Goal: Information Seeking & Learning: Learn about a topic

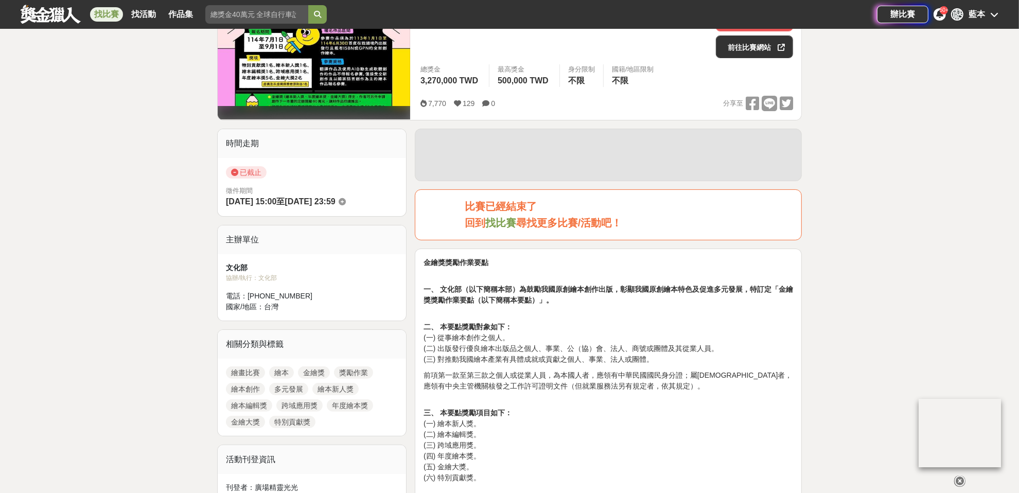
scroll to position [257, 0]
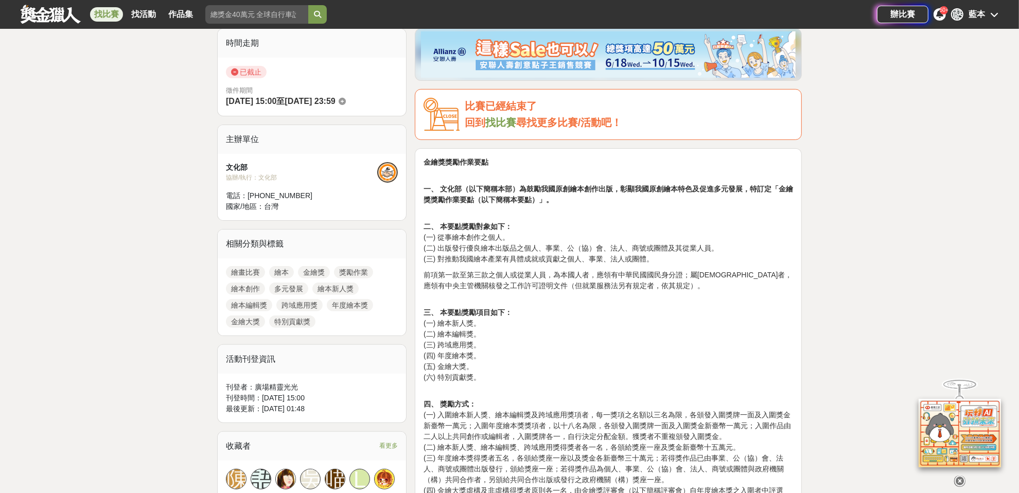
click at [469, 234] on p "二、 本要點獎勵對象如下： (一) 從事繪本創作之個人。 (二) 出版發行優良繪本出版品之個人、事業、公（協）會、法人、商號或團體及其從業人員。 (三) 對推…" at bounding box center [609, 238] width 370 height 54
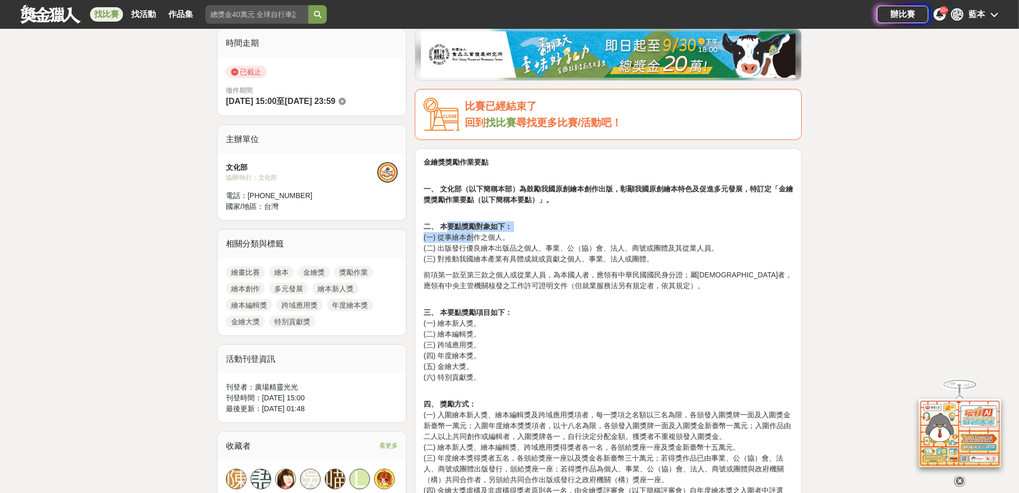
drag, startPoint x: 446, startPoint y: 228, endPoint x: 473, endPoint y: 235, distance: 27.4
click at [471, 234] on p "二、 本要點獎勵對象如下： (一) 從事繪本創作之個人。 (二) 出版發行優良繪本出版品之個人、事業、公（協）會、法人、商號或團體及其從業人員。 (三) 對推…" at bounding box center [609, 238] width 370 height 54
click at [478, 239] on p "二、 本要點獎勵對象如下： (一) 從事繪本創作之個人。 (二) 出版發行優良繪本出版品之個人、事業、公（協）會、法人、商號或團體及其從業人員。 (三) 對推…" at bounding box center [609, 238] width 370 height 54
drag, startPoint x: 437, startPoint y: 235, endPoint x: 525, endPoint y: 241, distance: 88.7
click at [525, 241] on p "二、 本要點獎勵對象如下： (一) 從事繪本創作之個人。 (二) 出版發行優良繪本出版品之個人、事業、公（協）會、法人、商號或團體及其從業人員。 (三) 對推…" at bounding box center [609, 238] width 370 height 54
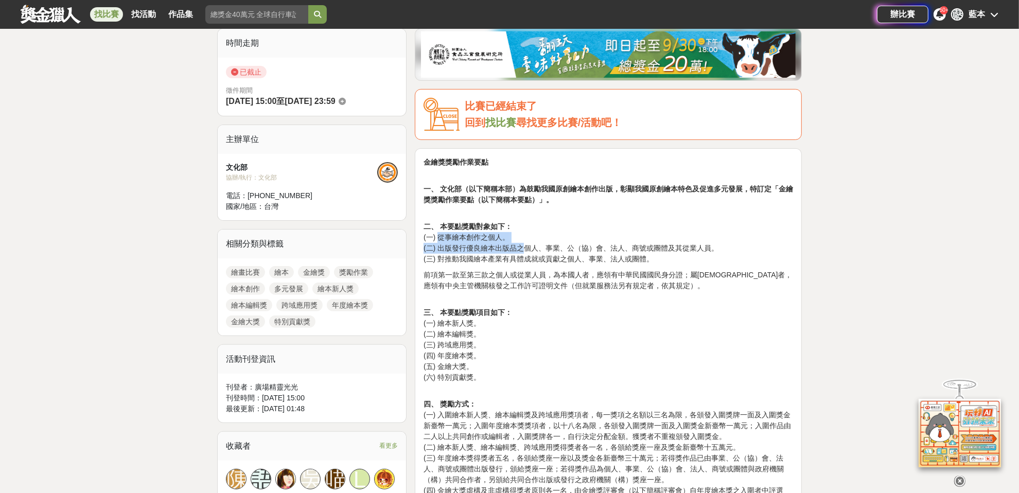
click at [526, 241] on p "二、 本要點獎勵對象如下： (一) 從事繪本創作之個人。 (二) 出版發行優良繪本出版品之個人、事業、公（協）會、法人、商號或團體及其從業人員。 (三) 對推…" at bounding box center [609, 238] width 370 height 54
drag, startPoint x: 461, startPoint y: 246, endPoint x: 731, endPoint y: 246, distance: 269.8
click at [731, 246] on p "二、 本要點獎勵對象如下： (一) 從事繪本創作之個人。 (二) 出版發行優良繪本出版品之個人、事業、公（協）會、法人、商號或團體及其從業人員。 (三) 對推…" at bounding box center [609, 238] width 370 height 54
click at [741, 248] on p "二、 本要點獎勵對象如下： (一) 從事繪本創作之個人。 (二) 出版發行優良繪本出版品之個人、事業、公（協）會、法人、商號或團體及其從業人員。 (三) 對推…" at bounding box center [609, 238] width 370 height 54
drag, startPoint x: 443, startPoint y: 258, endPoint x: 679, endPoint y: 258, distance: 235.3
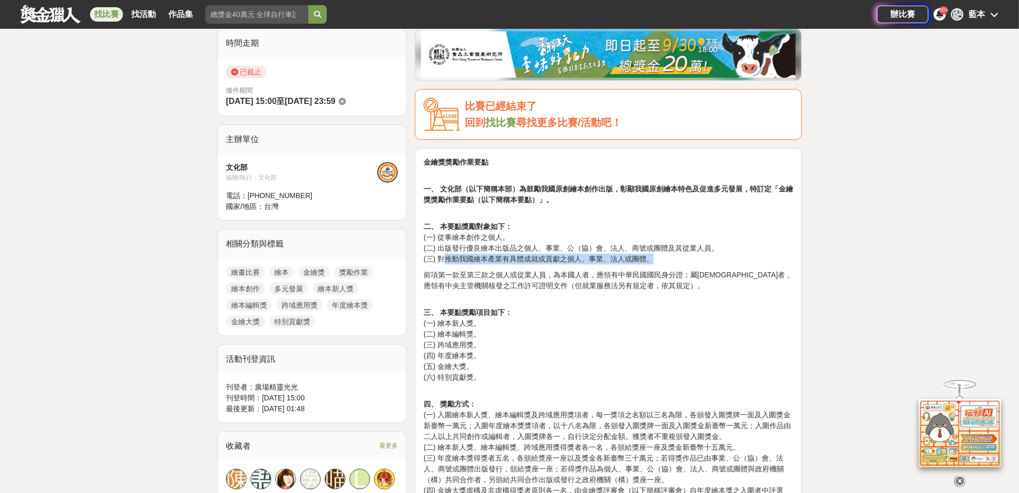
click at [679, 258] on p "二、 本要點獎勵對象如下： (一) 從事繪本創作之個人。 (二) 出版發行優良繪本出版品之個人、事業、公（協）會、法人、商號或團體及其從業人員。 (三) 對推…" at bounding box center [609, 238] width 370 height 54
click at [680, 258] on p "二、 本要點獎勵對象如下： (一) 從事繪本創作之個人。 (二) 出版發行優良繪本出版品之個人、事業、公（協）會、法人、商號或團體及其從業人員。 (三) 對推…" at bounding box center [609, 238] width 370 height 54
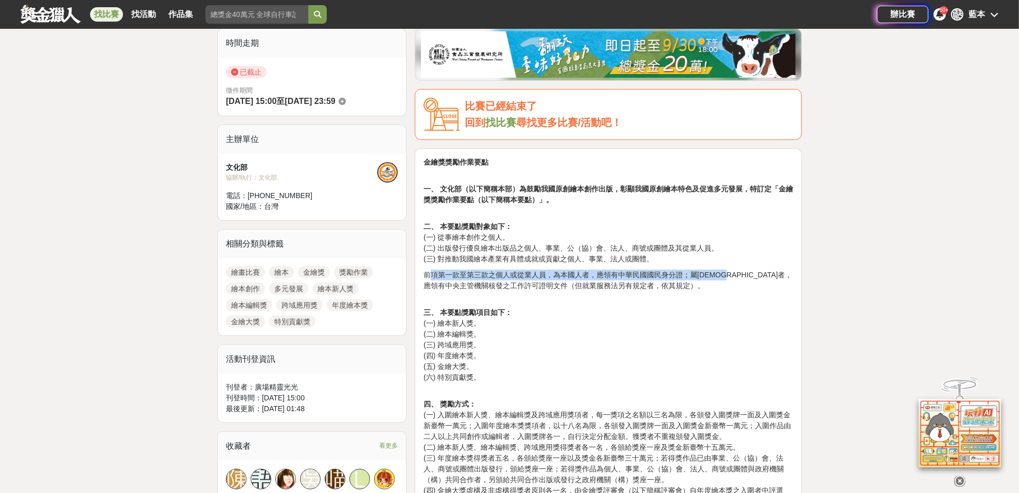
drag, startPoint x: 429, startPoint y: 267, endPoint x: 737, endPoint y: 275, distance: 308.5
click at [737, 274] on p "前項第一款至第三款之個人或從業人員，為本國人者，應領有中華民國國民身分證；屬[DEMOGRAPHIC_DATA]者，應領有中央主管機關核發之工作許可證明文件（…" at bounding box center [609, 281] width 370 height 22
click at [735, 275] on p "前項第一款至第三款之個人或從業人員，為本國人者，應領有中華民國國民身分證；屬[DEMOGRAPHIC_DATA]者，應領有中央主管機關核發之工作許可證明文件（…" at bounding box center [609, 281] width 370 height 22
click at [613, 287] on p "前項第一款至第三款之個人或從業人員，為本國人者，應領有中華民國國民身分證；屬[DEMOGRAPHIC_DATA]者，應領有中央主管機關核發之工作許可證明文件（…" at bounding box center [609, 281] width 370 height 22
drag, startPoint x: 721, startPoint y: 273, endPoint x: 506, endPoint y: 273, distance: 214.7
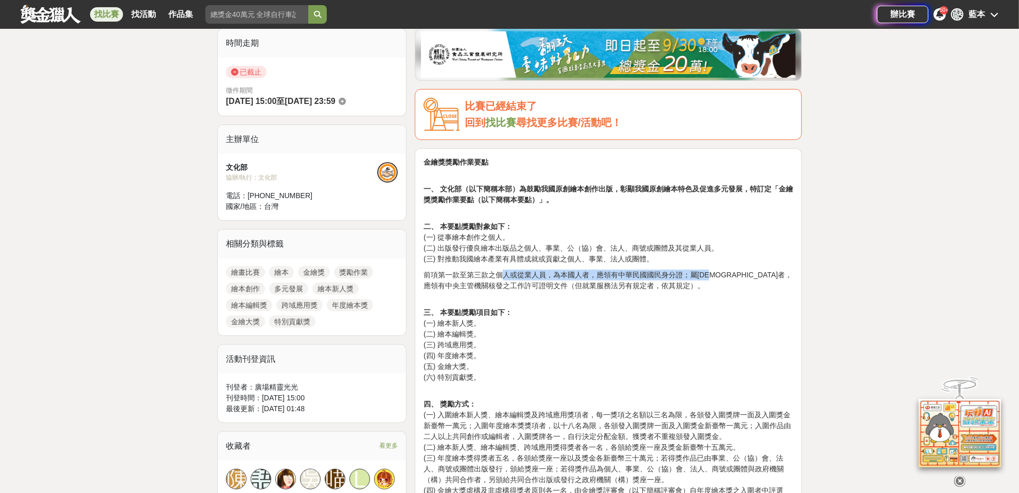
click at [506, 273] on p "前項第一款至第三款之個人或從業人員，為本國人者，應領有中華民國國民身分證；屬[DEMOGRAPHIC_DATA]者，應領有中央主管機關核發之工作許可證明文件（…" at bounding box center [609, 281] width 370 height 22
click at [674, 297] on p "三、 本要點獎勵項目如下： (一) 繪本新人獎。 (二) 繪本編輯獎。 (三) 跨域應用獎。 (四) 年度繪本獎。 (五) 金繪大獎。 (六) 特別貢獻獎。" at bounding box center [609, 340] width 370 height 86
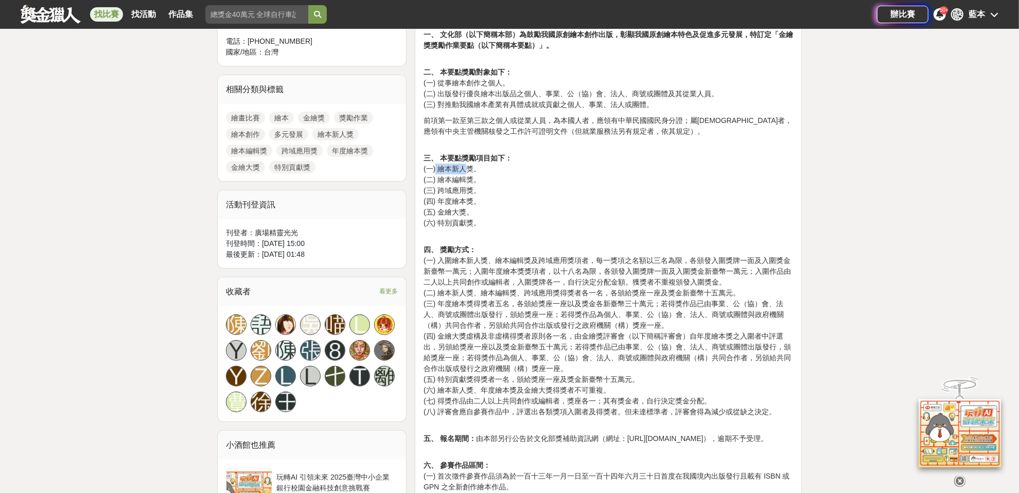
drag, startPoint x: 436, startPoint y: 168, endPoint x: 475, endPoint y: 171, distance: 38.7
click at [465, 167] on p "三、 本要點獎勵項目如下： (一) 繪本新人獎。 (二) 繪本編輯獎。 (三) 跨域應用獎。 (四) 年度繪本獎。 (五) 金繪大獎。 (六) 特別貢獻獎。" at bounding box center [609, 185] width 370 height 86
click at [476, 171] on p "三、 本要點獎勵項目如下： (一) 繪本新人獎。 (二) 繪本編輯獎。 (三) 跨域應用獎。 (四) 年度繪本獎。 (五) 金繪大獎。 (六) 特別貢獻獎。" at bounding box center [609, 185] width 370 height 86
drag, startPoint x: 441, startPoint y: 177, endPoint x: 465, endPoint y: 183, distance: 24.5
click at [460, 178] on p "三、 本要點獎勵項目如下： (一) 繪本新人獎。 (二) 繪本編輯獎。 (三) 跨域應用獎。 (四) 年度繪本獎。 (五) 金繪大獎。 (六) 特別貢獻獎。" at bounding box center [609, 185] width 370 height 86
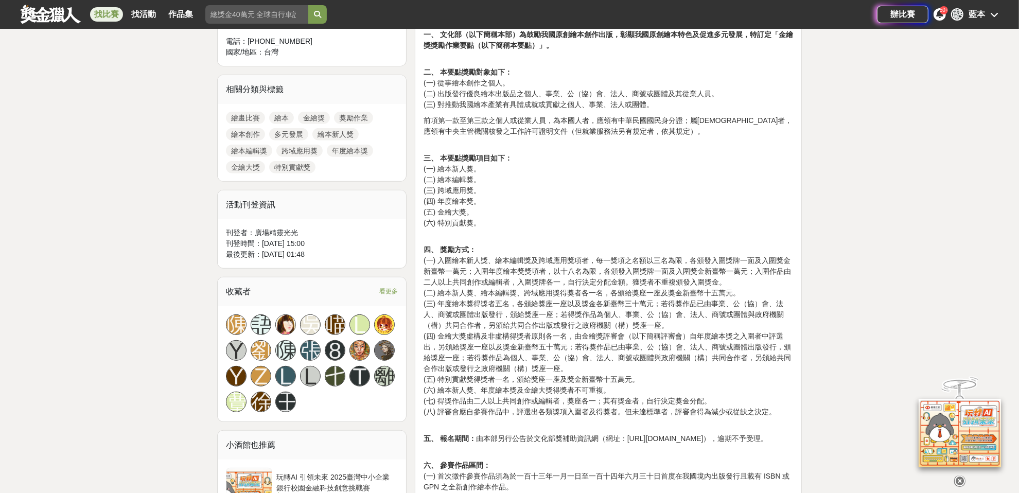
click at [465, 183] on p "三、 本要點獎勵項目如下： (一) 繪本新人獎。 (二) 繪本編輯獎。 (三) 跨域應用獎。 (四) 年度繪本獎。 (五) 金繪大獎。 (六) 特別貢獻獎。" at bounding box center [609, 185] width 370 height 86
drag, startPoint x: 426, startPoint y: 194, endPoint x: 446, endPoint y: 193, distance: 19.6
click at [446, 193] on p "三、 本要點獎勵項目如下： (一) 繪本新人獎。 (二) 繪本編輯獎。 (三) 跨域應用獎。 (四) 年度繪本獎。 (五) 金繪大獎。 (六) 特別貢獻獎。" at bounding box center [609, 185] width 370 height 86
drag, startPoint x: 445, startPoint y: 199, endPoint x: 458, endPoint y: 230, distance: 33.5
click at [446, 200] on p "三、 本要點獎勵項目如下： (一) 繪本新人獎。 (二) 繪本編輯獎。 (三) 跨域應用獎。 (四) 年度繪本獎。 (五) 金繪大獎。 (六) 特別貢獻獎。" at bounding box center [609, 185] width 370 height 86
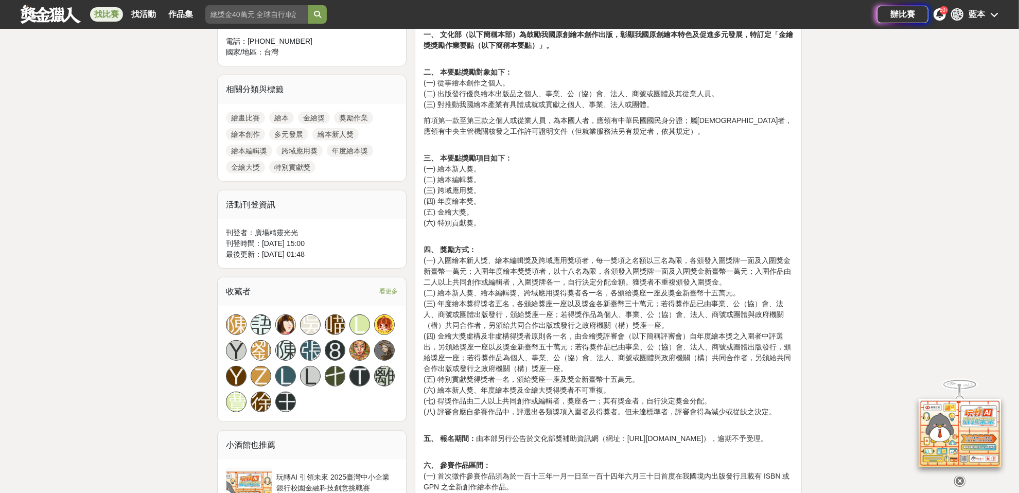
drag, startPoint x: 458, startPoint y: 232, endPoint x: 437, endPoint y: 239, distance: 22.3
click at [458, 234] on p "四、 獎勵方式： (一) 入圍繪本新人獎、繪本編輯獎及跨域應用獎項者，每一獎項之名額以三名為限，各頒發入圍獎牌一面及入圍獎金新臺幣一萬元；入圍年度繪本獎獎項者…" at bounding box center [609, 326] width 370 height 184
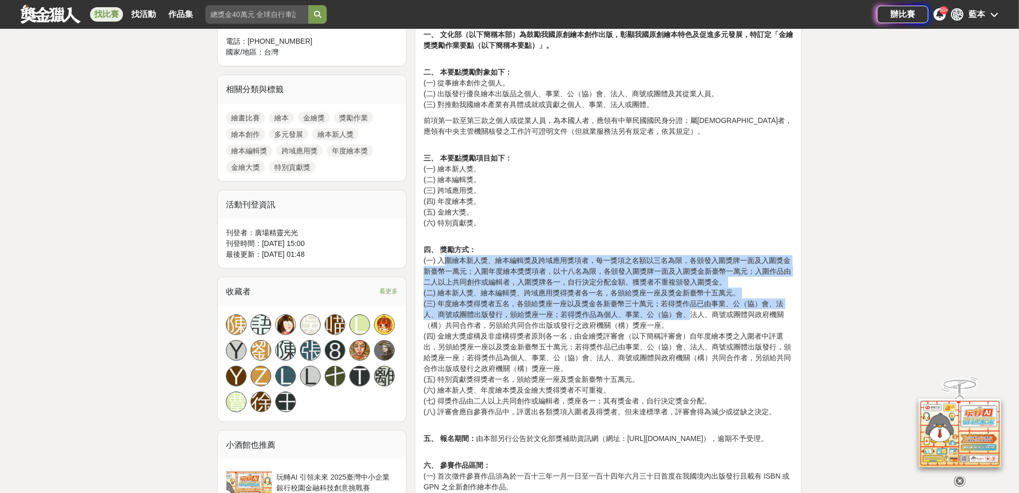
drag, startPoint x: 441, startPoint y: 262, endPoint x: 689, endPoint y: 314, distance: 253.4
click at [689, 314] on p "四、 獎勵方式： (一) 入圍繪本新人獎、繪本編輯獎及跨域應用獎項者，每一獎項之名額以三名為限，各頒發入圍獎牌一面及入圍獎金新臺幣一萬元；入圍年度繪本獎獎項者…" at bounding box center [609, 326] width 370 height 184
click at [544, 271] on p "四、 獎勵方式： (一) 入圍繪本新人獎、繪本編輯獎及跨域應用獎項者，每一獎項之名額以三名為限，各頒發入圍獎牌一面及入圍獎金新臺幣一萬元；入圍年度繪本獎獎項者…" at bounding box center [609, 326] width 370 height 184
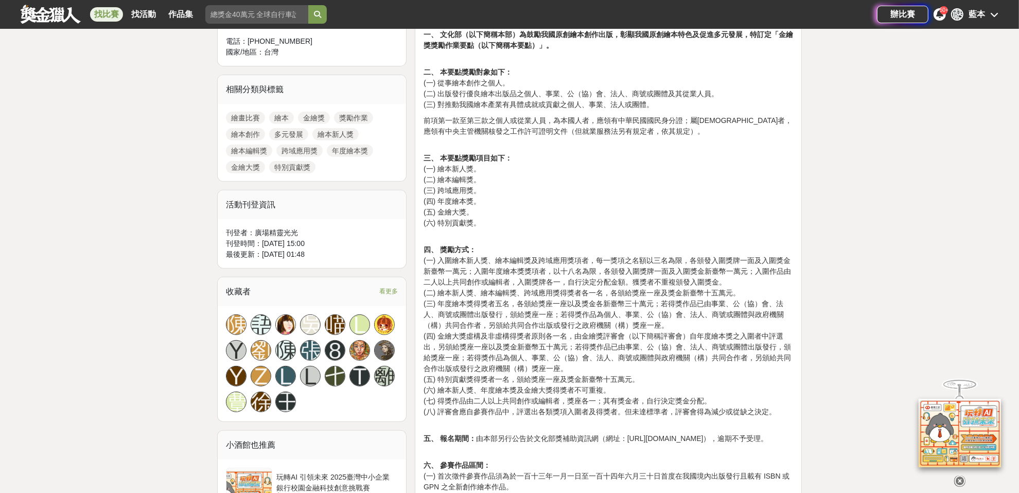
scroll to position [566, 0]
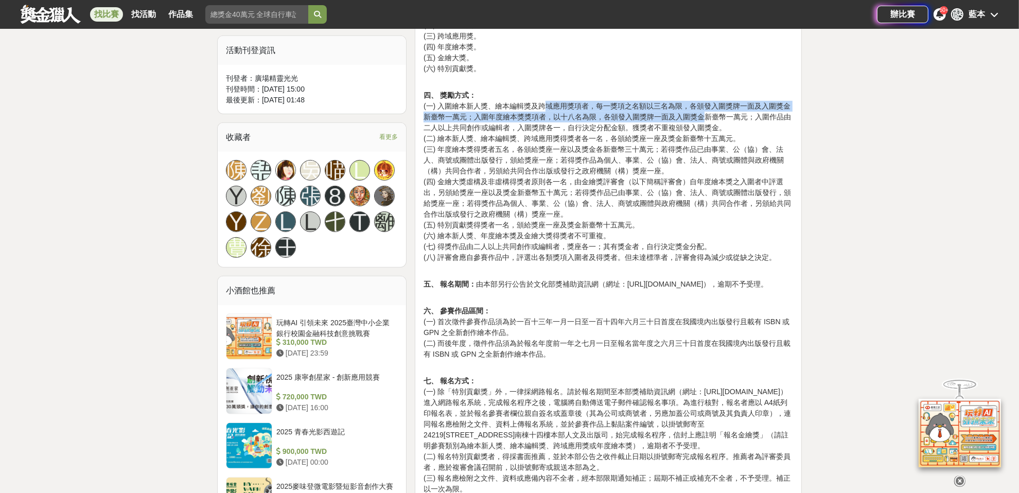
drag, startPoint x: 545, startPoint y: 101, endPoint x: 703, endPoint y: 117, distance: 159.4
click at [703, 117] on p "四、 獎勵方式： (一) 入圍繪本新人獎、繪本編輯獎及跨域應用獎項者，每一獎項之名額以三名為限，各頒發入圍獎牌一面及入圍獎金新臺幣一萬元；入圍年度繪本獎獎項者…" at bounding box center [609, 171] width 370 height 184
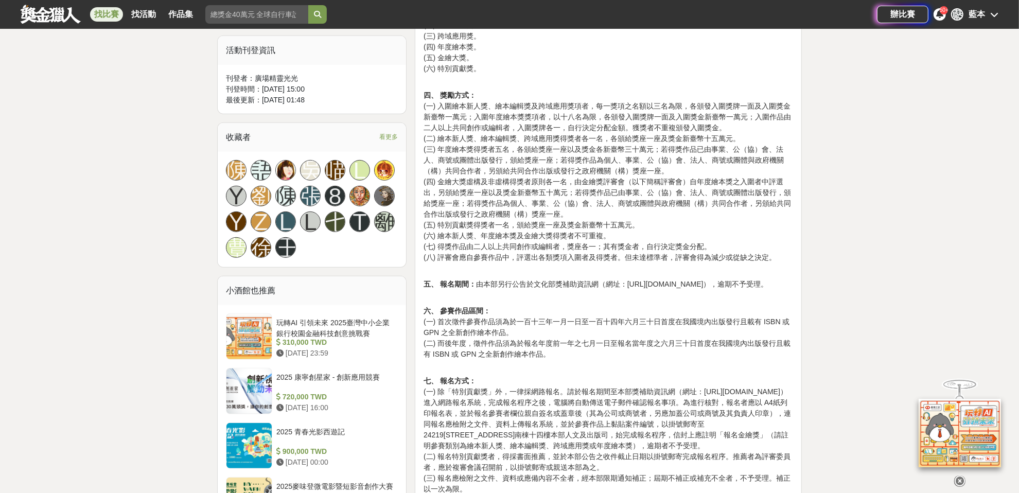
click at [748, 125] on p "四、 獎勵方式： (一) 入圍繪本新人獎、繪本編輯獎及跨域應用獎項者，每一獎項之名額以三名為限，各頒發入圍獎牌一面及入圍獎金新臺幣一萬元；入圍年度繪本獎獎項者…" at bounding box center [609, 171] width 370 height 184
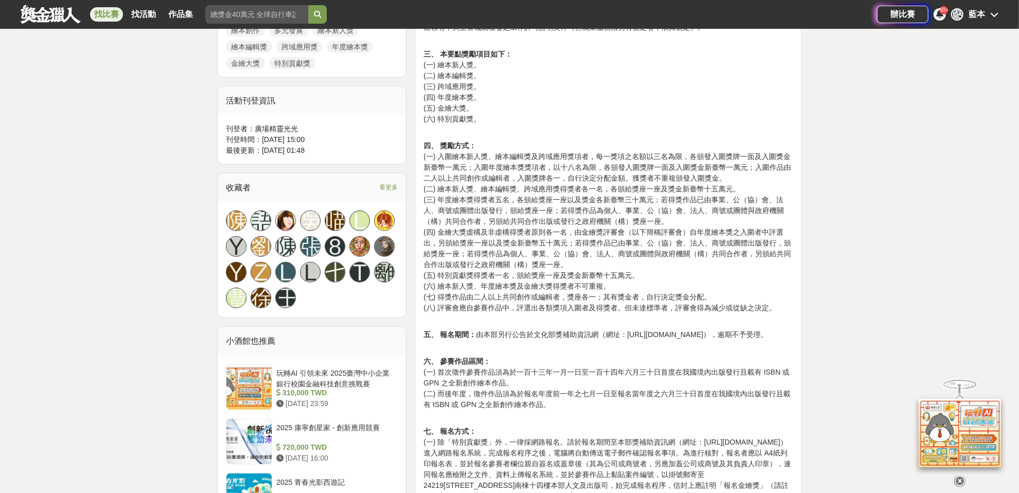
scroll to position [514, 0]
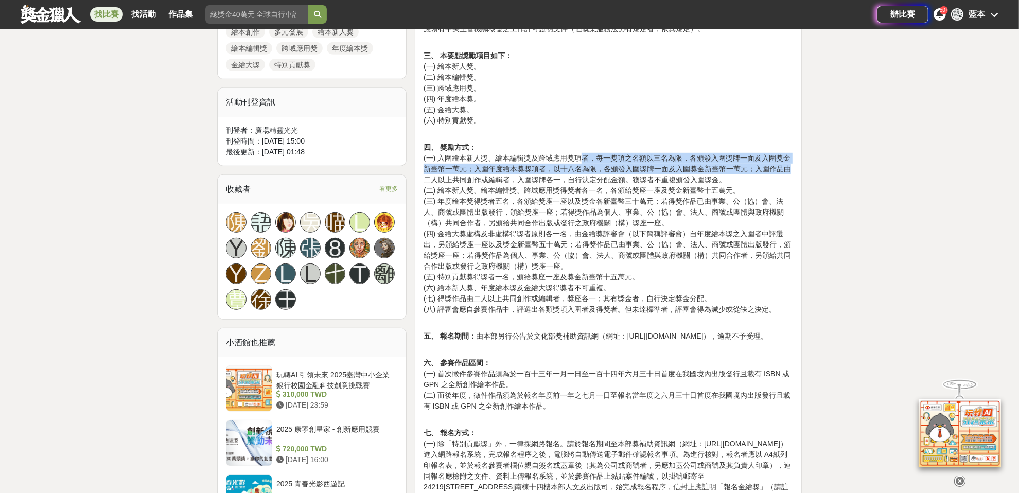
drag, startPoint x: 582, startPoint y: 153, endPoint x: 788, endPoint y: 169, distance: 207.1
click at [788, 169] on p "四、 獎勵方式： (一) 入圍繪本新人獎、繪本編輯獎及跨域應用獎項者，每一獎項之名額以三名為限，各頒發入圍獎牌一面及入圍獎金新臺幣一萬元；入圍年度繪本獎獎項者…" at bounding box center [609, 223] width 370 height 184
click at [458, 167] on p "四、 獎勵方式： (一) 入圍繪本新人獎、繪本編輯獎及跨域應用獎項者，每一獎項之名額以三名為限，各頒發入圍獎牌一面及入圍獎金新臺幣一萬元；入圍年度繪本獎獎項者…" at bounding box center [609, 223] width 370 height 184
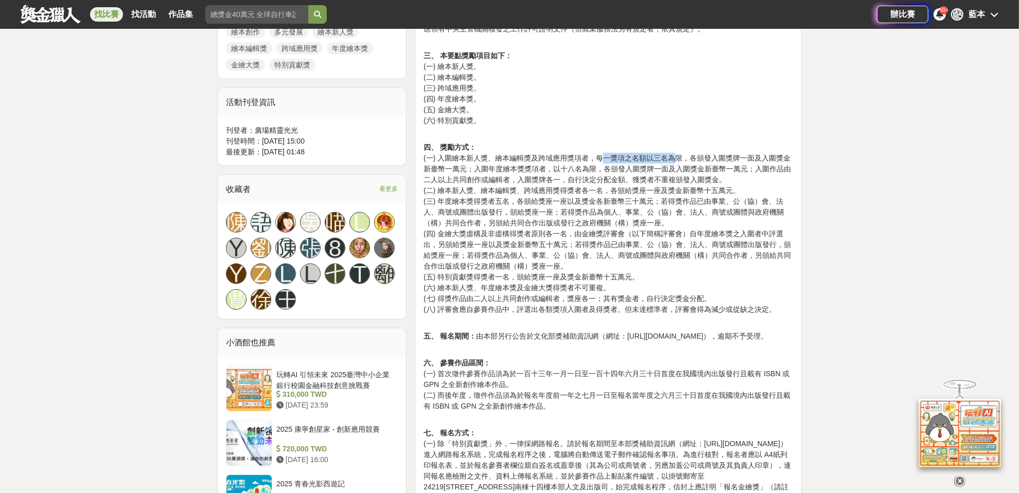
drag, startPoint x: 600, startPoint y: 157, endPoint x: 675, endPoint y: 157, distance: 75.2
click at [675, 157] on p "四、 獎勵方式： (一) 入圍繪本新人獎、繪本編輯獎及跨域應用獎項者，每一獎項之名額以三名為限，各頒發入圍獎牌一面及入圍獎金新臺幣一萬元；入圍年度繪本獎獎項者…" at bounding box center [609, 223] width 370 height 184
click at [686, 158] on p "四、 獎勵方式： (一) 入圍繪本新人獎、繪本編輯獎及跨域應用獎項者，每一獎項之名額以三名為限，各頒發入圍獎牌一面及入圍獎金新臺幣一萬元；入圍年度繪本獎獎項者…" at bounding box center [609, 223] width 370 height 184
drag, startPoint x: 680, startPoint y: 159, endPoint x: 633, endPoint y: 159, distance: 46.9
click at [633, 159] on p "四、 獎勵方式： (一) 入圍繪本新人獎、繪本編輯獎及跨域應用獎項者，每一獎項之名額以三名為限，各頒發入圍獎牌一面及入圍獎金新臺幣一萬元；入圍年度繪本獎獎項者…" at bounding box center [609, 223] width 370 height 184
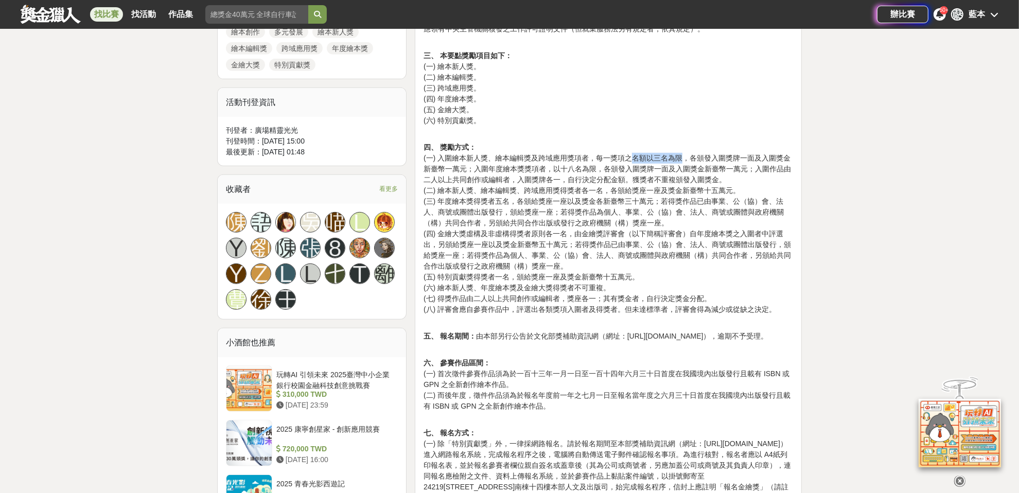
click at [640, 159] on p "四、 獎勵方式： (一) 入圍繪本新人獎、繪本編輯獎及跨域應用獎項者，每一獎項之名額以三名為限，各頒發入圍獎牌一面及入圍獎金新臺幣一萬元；入圍年度繪本獎獎項者…" at bounding box center [609, 223] width 370 height 184
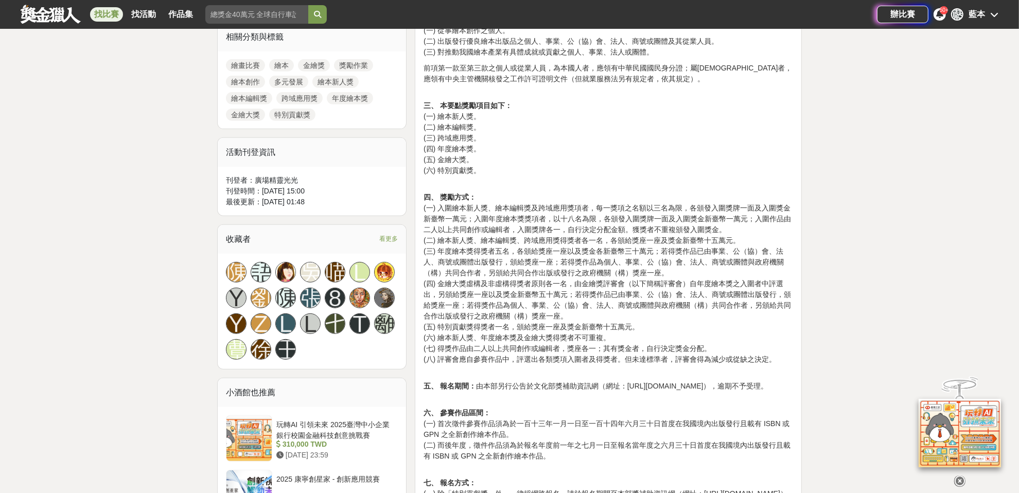
scroll to position [463, 0]
drag, startPoint x: 436, startPoint y: 115, endPoint x: 478, endPoint y: 134, distance: 46.1
click at [478, 134] on p "三、 本要點獎勵項目如下： (一) 繪本新人獎。 (二) 繪本編輯獎。 (三) 跨域應用獎。 (四) 年度繪本獎。 (五) 金繪大獎。 (六) 特別貢獻獎。" at bounding box center [609, 134] width 370 height 86
